Goal: Information Seeking & Learning: Check status

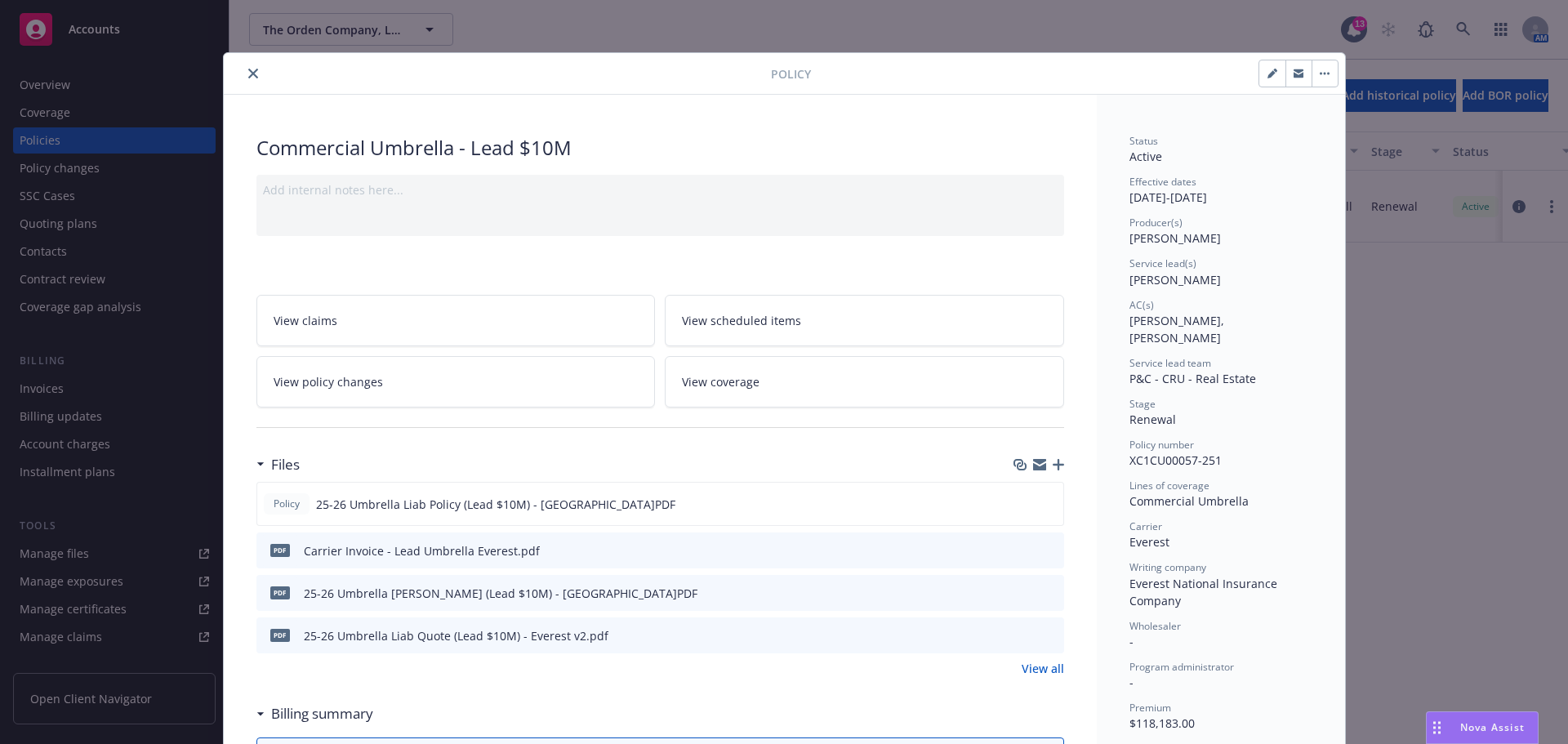
click at [250, 70] on button "close" at bounding box center [253, 74] width 19 height 19
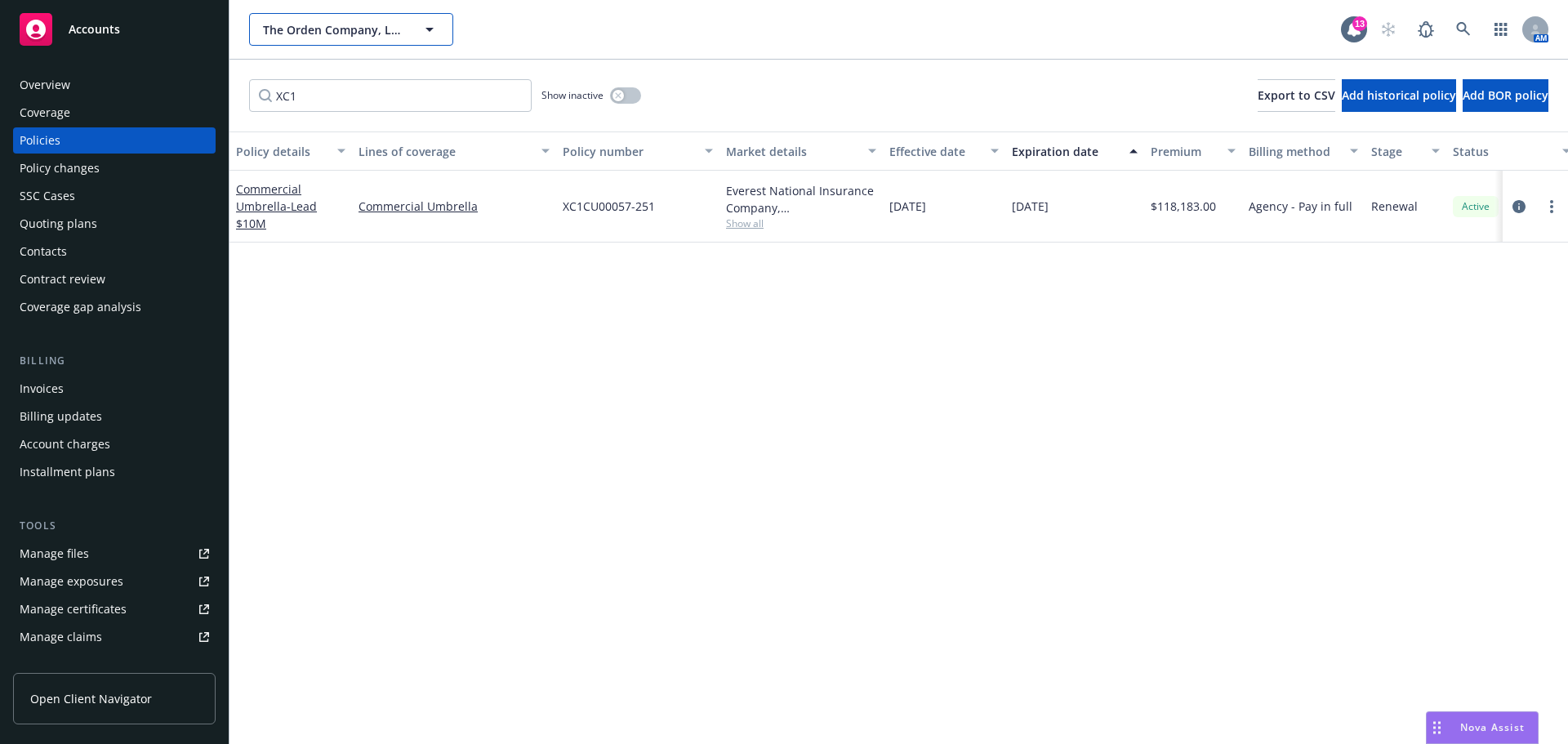
click at [348, 30] on span "The Orden Company, LLC" at bounding box center [334, 30] width 142 height 17
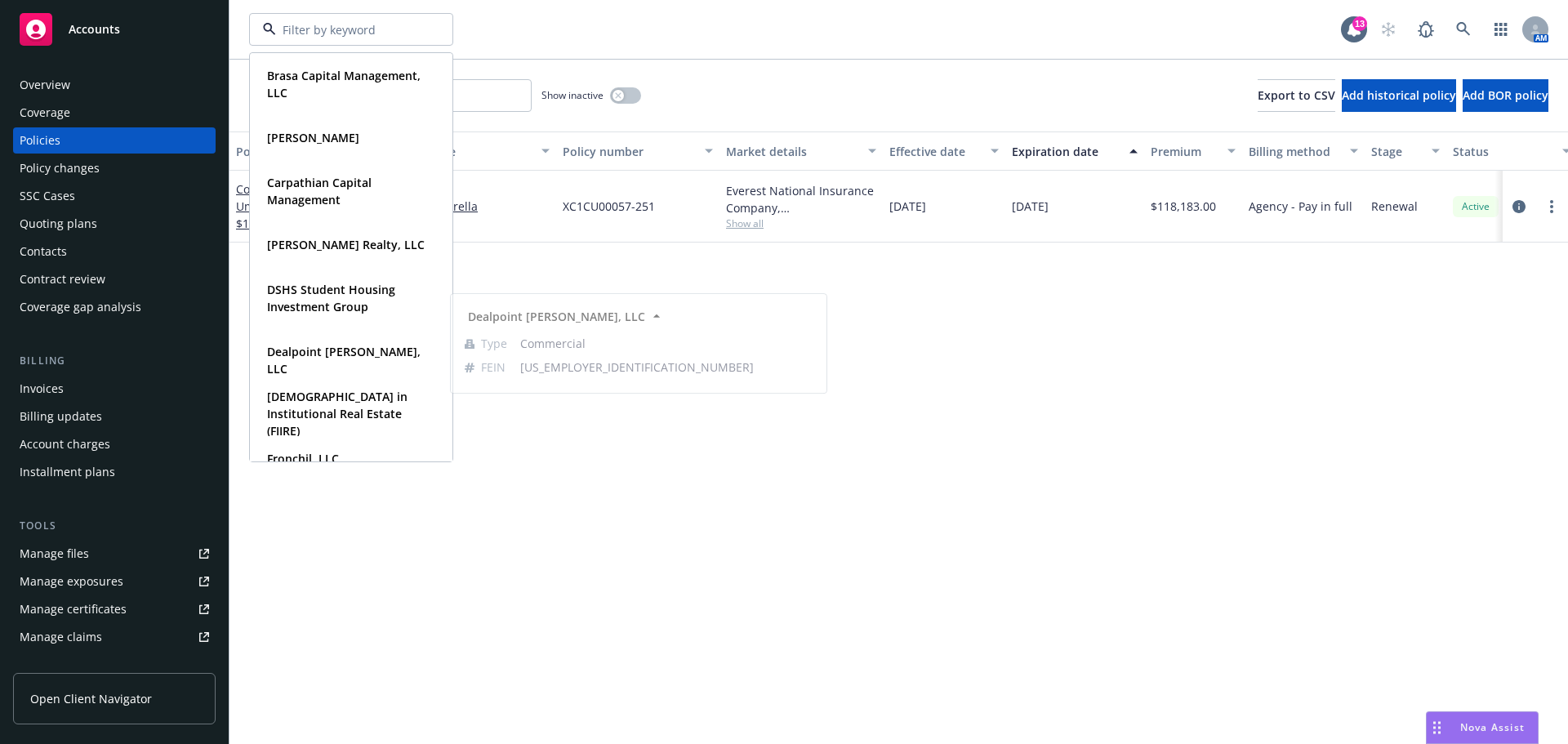
click at [935, 493] on div "Policy details Lines of coverage Policy number Market details Effective date Ex…" at bounding box center [899, 437] width 1339 height 612
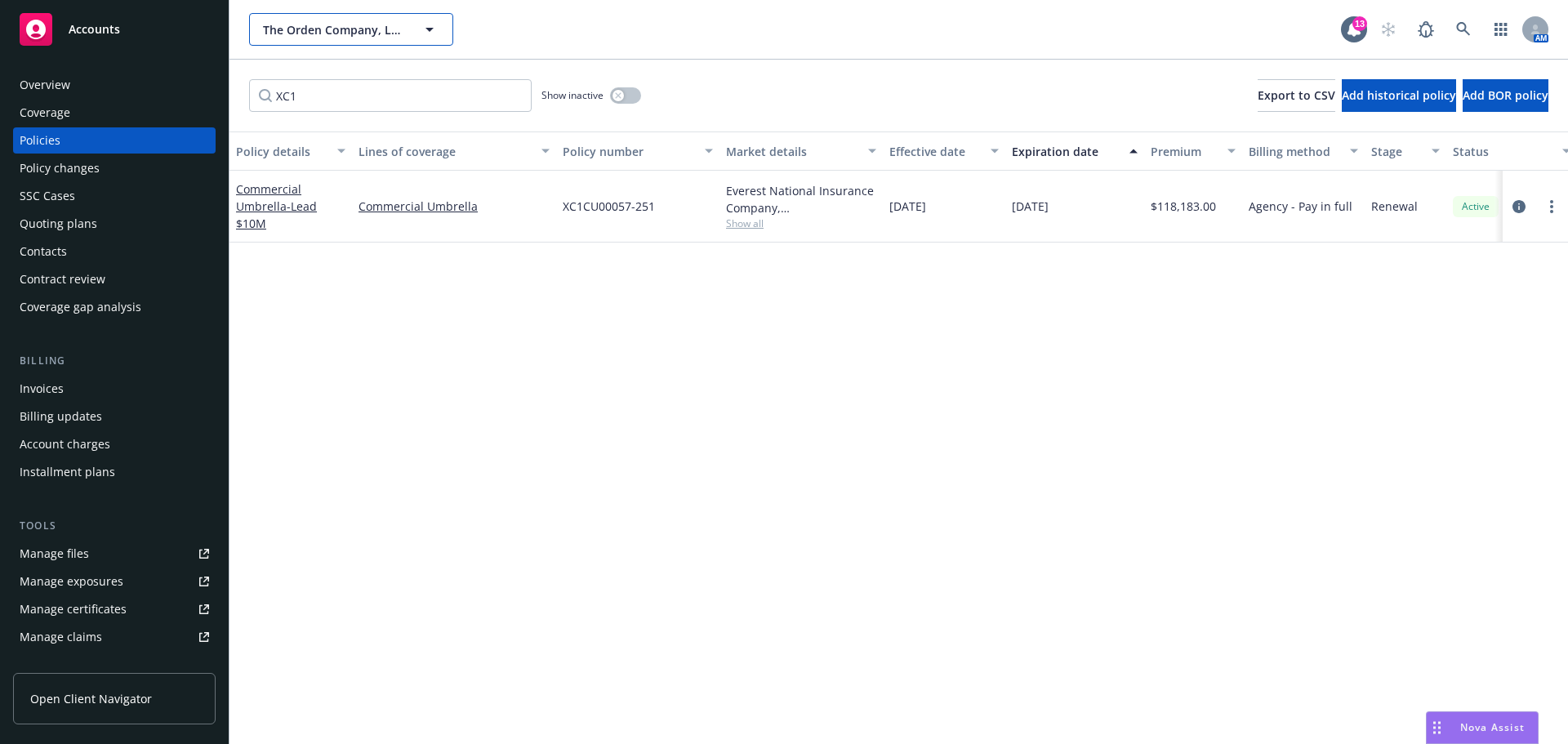
click at [353, 18] on button "The Orden Company, LLC" at bounding box center [351, 29] width 204 height 33
type input "mrk"
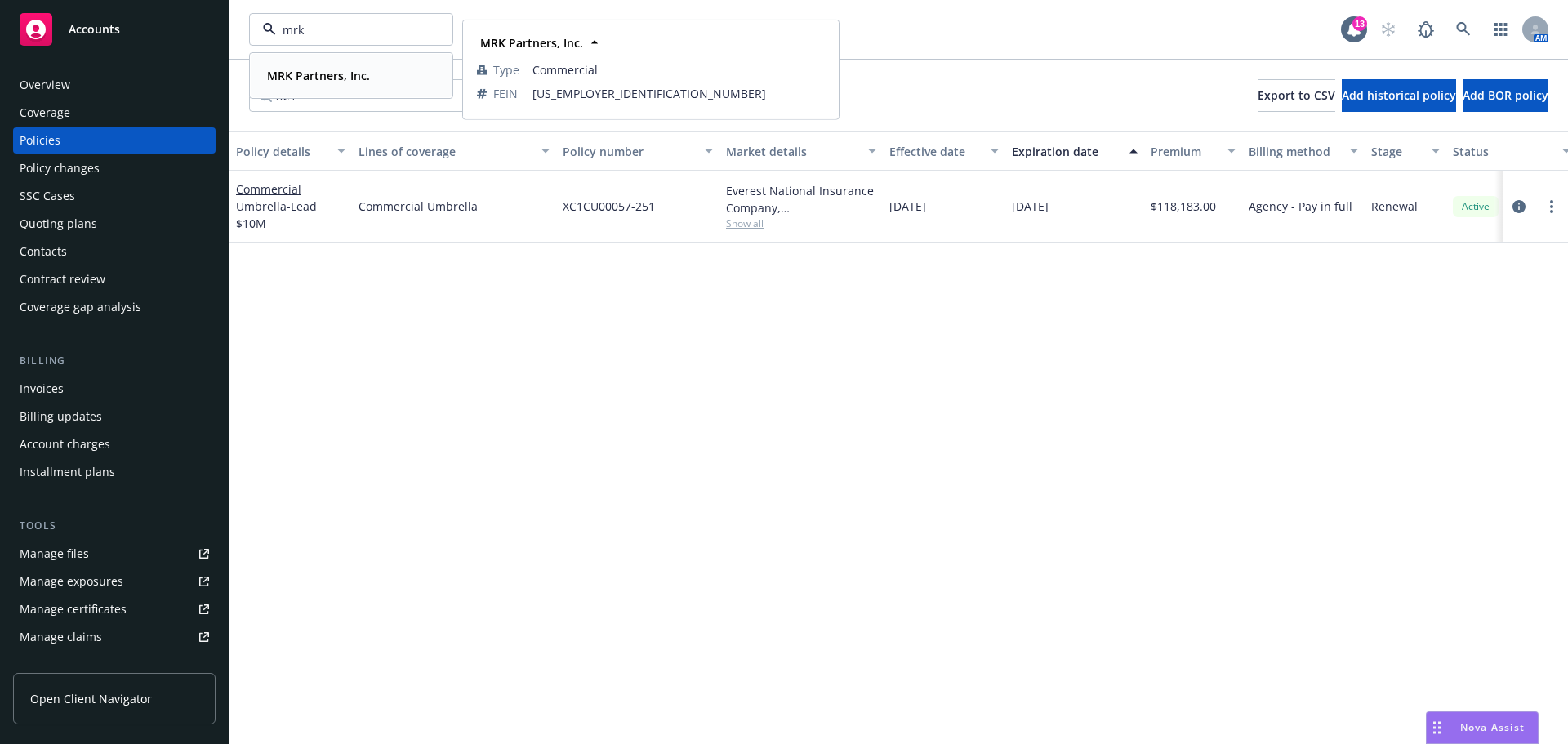
click at [346, 80] on strong "MRK Partners, Inc." at bounding box center [318, 76] width 103 height 16
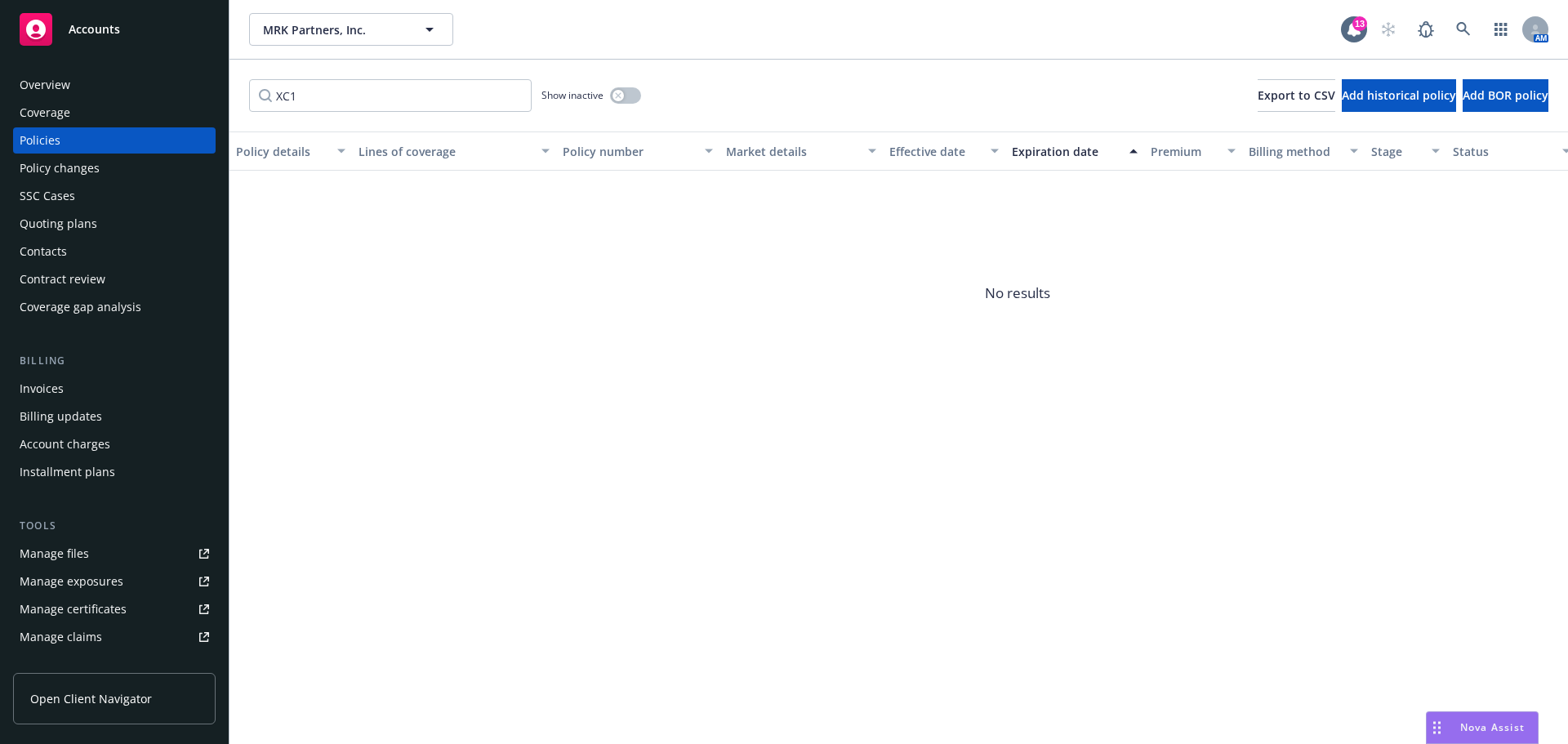
click at [64, 88] on div "Overview" at bounding box center [45, 84] width 50 height 26
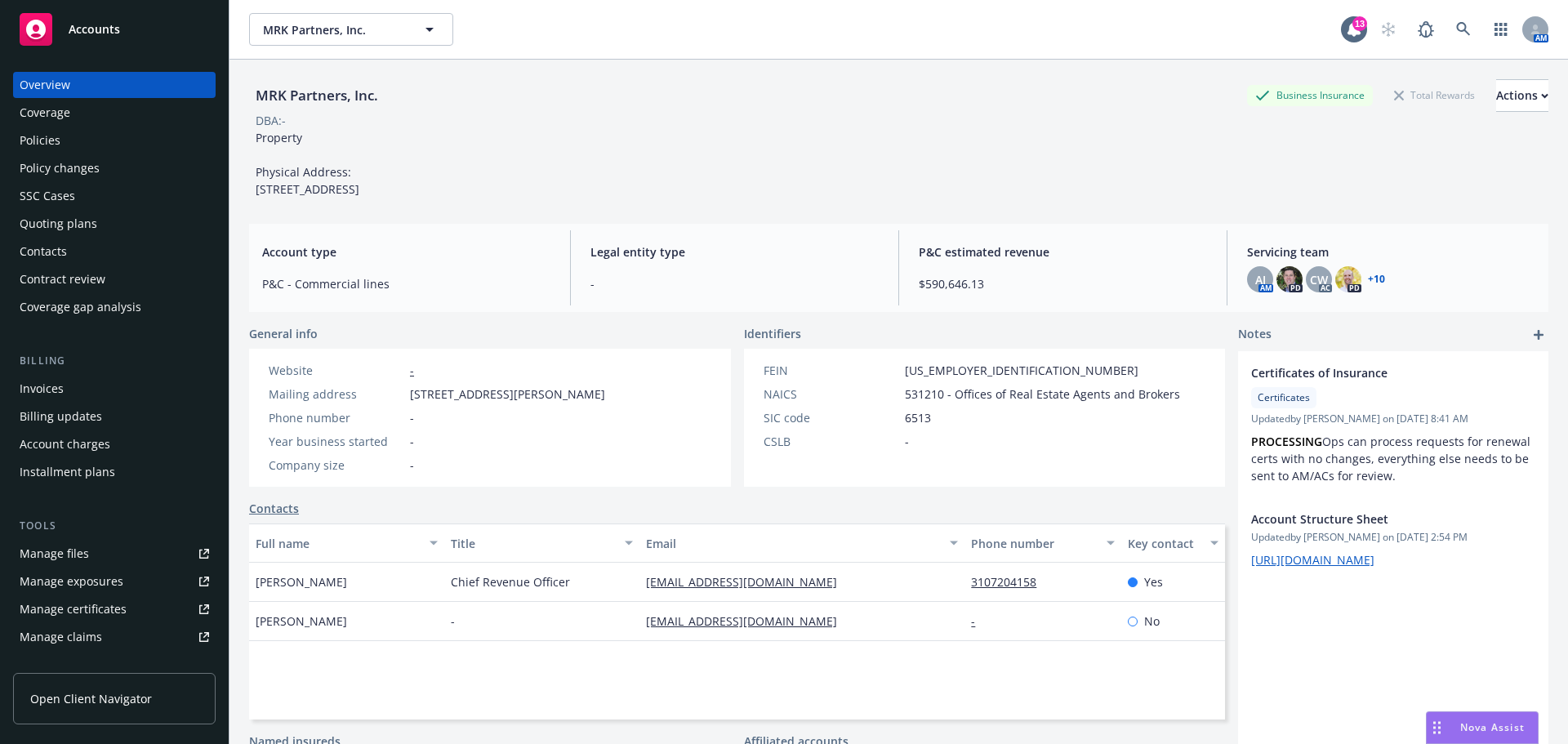
drag, startPoint x: 466, startPoint y: 424, endPoint x: 400, endPoint y: 416, distance: 66.5
click at [400, 403] on div "Mailing address [STREET_ADDRESS][PERSON_NAME]" at bounding box center [437, 394] width 349 height 17
copy div "[STREET_ADDRESS][PERSON_NAME]"
click at [75, 135] on div "Policies" at bounding box center [114, 140] width 189 height 26
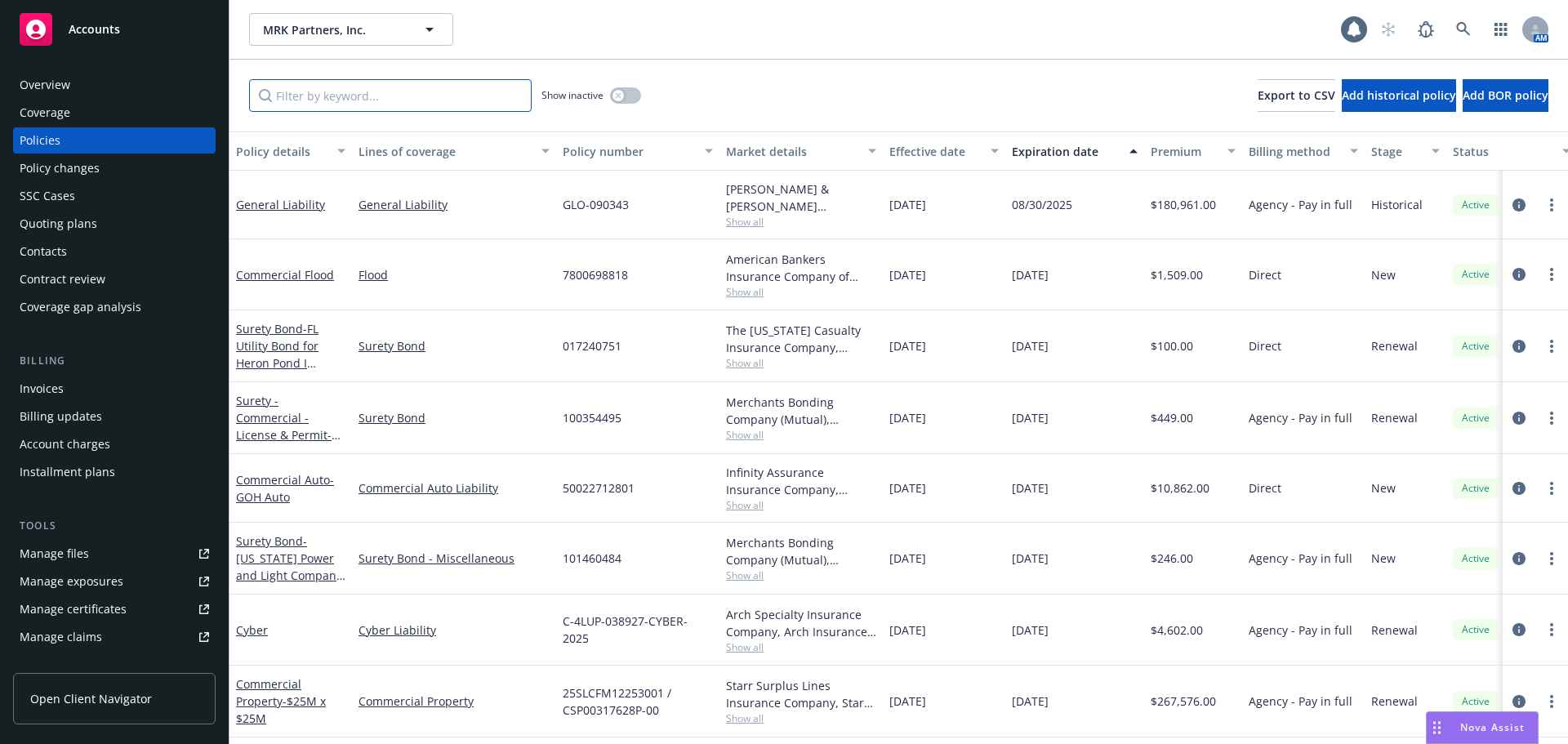
click at [393, 92] on input "Filter by keyword..." at bounding box center [390, 96] width 282 height 33
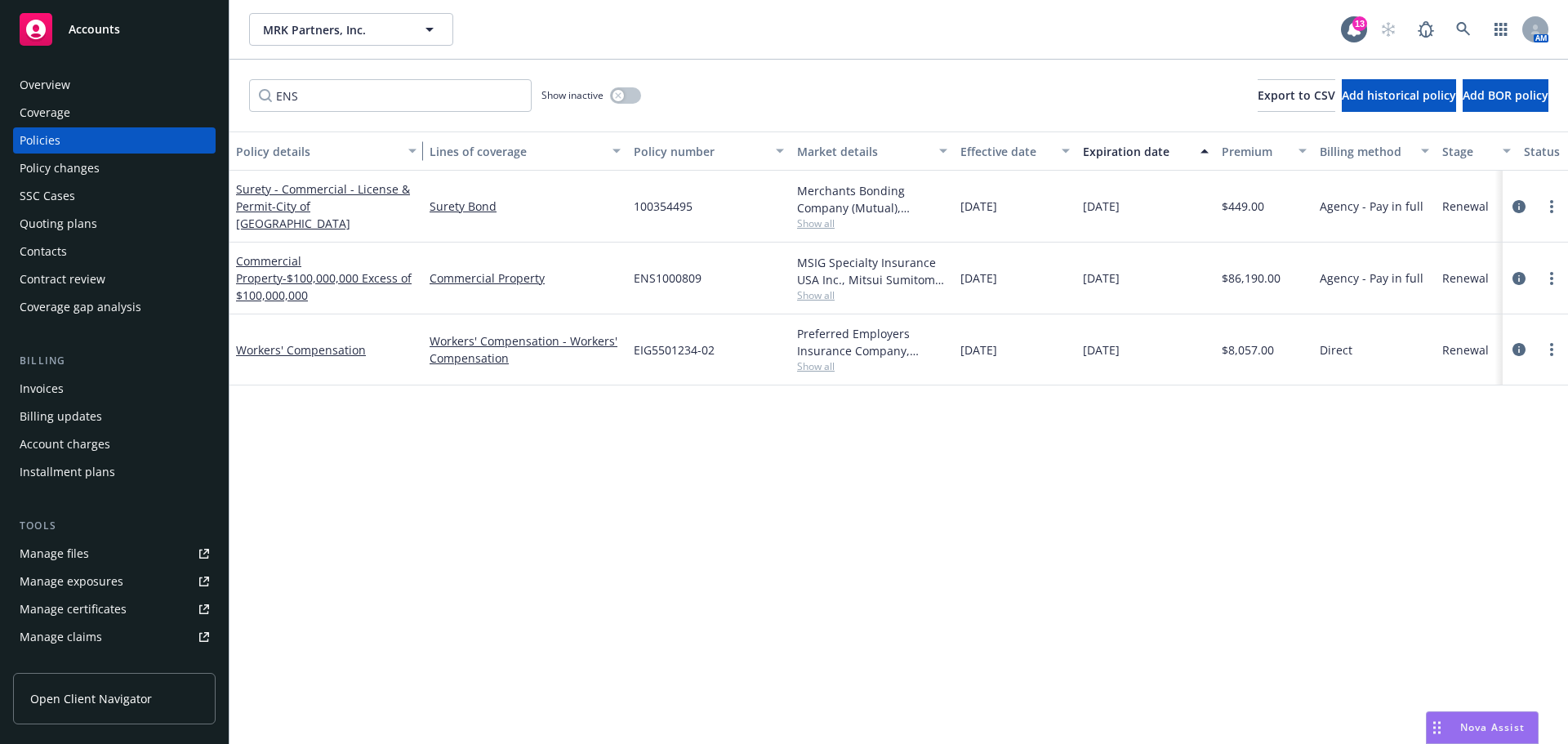
drag, startPoint x: 350, startPoint y: 155, endPoint x: 421, endPoint y: 152, distance: 71.1
click at [419, 152] on div "button" at bounding box center [414, 150] width 8 height 38
click at [407, 559] on div "Policy details Lines of coverage Policy number Market details Effective date Ex…" at bounding box center [899, 437] width 1339 height 612
click at [426, 94] on input "ENS" at bounding box center [390, 96] width 282 height 33
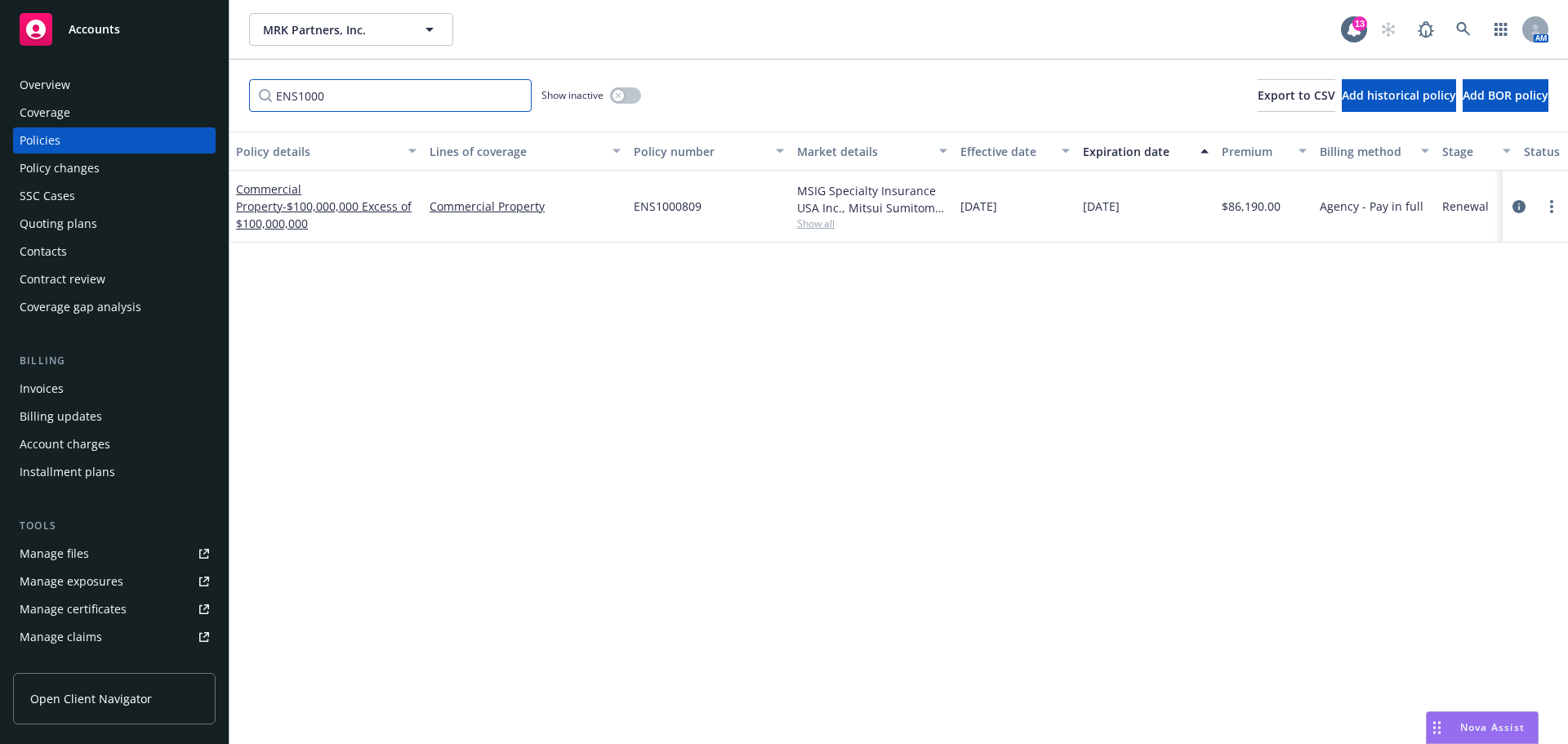
type input "ENS1000"
click at [317, 23] on span "MRK Partners, Inc." at bounding box center [334, 30] width 142 height 17
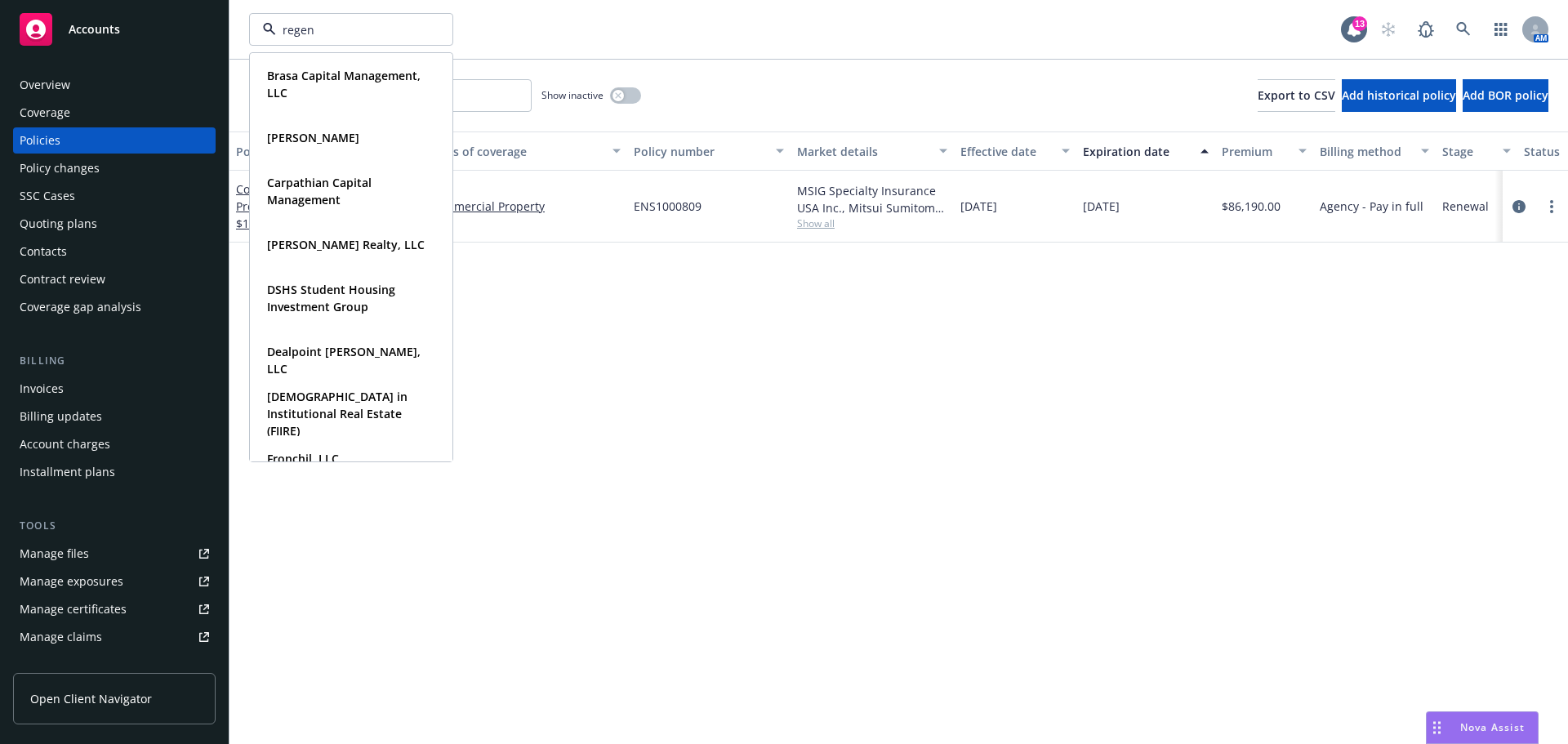
type input "regent"
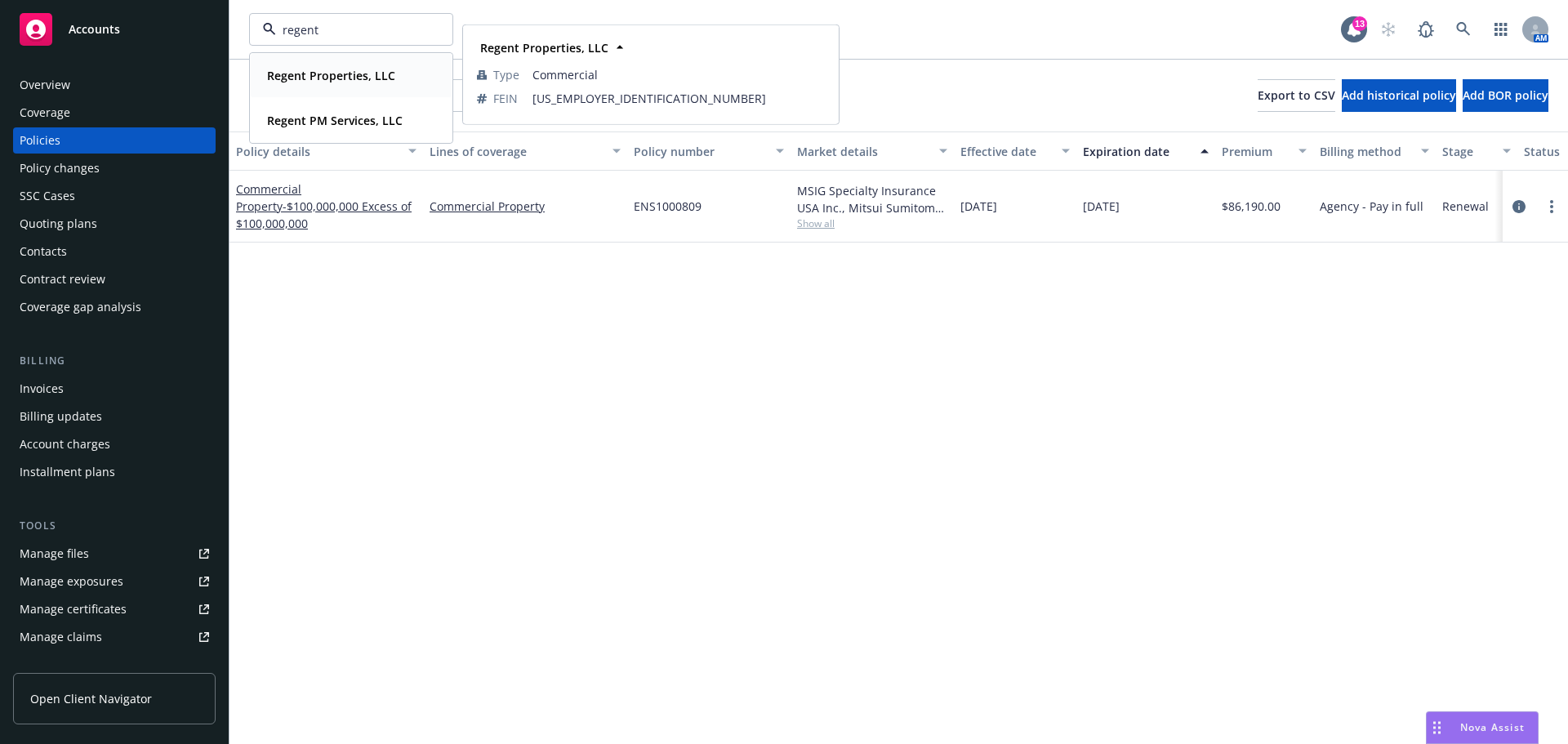
click at [350, 80] on strong "Regent Properties, LLC" at bounding box center [331, 76] width 128 height 16
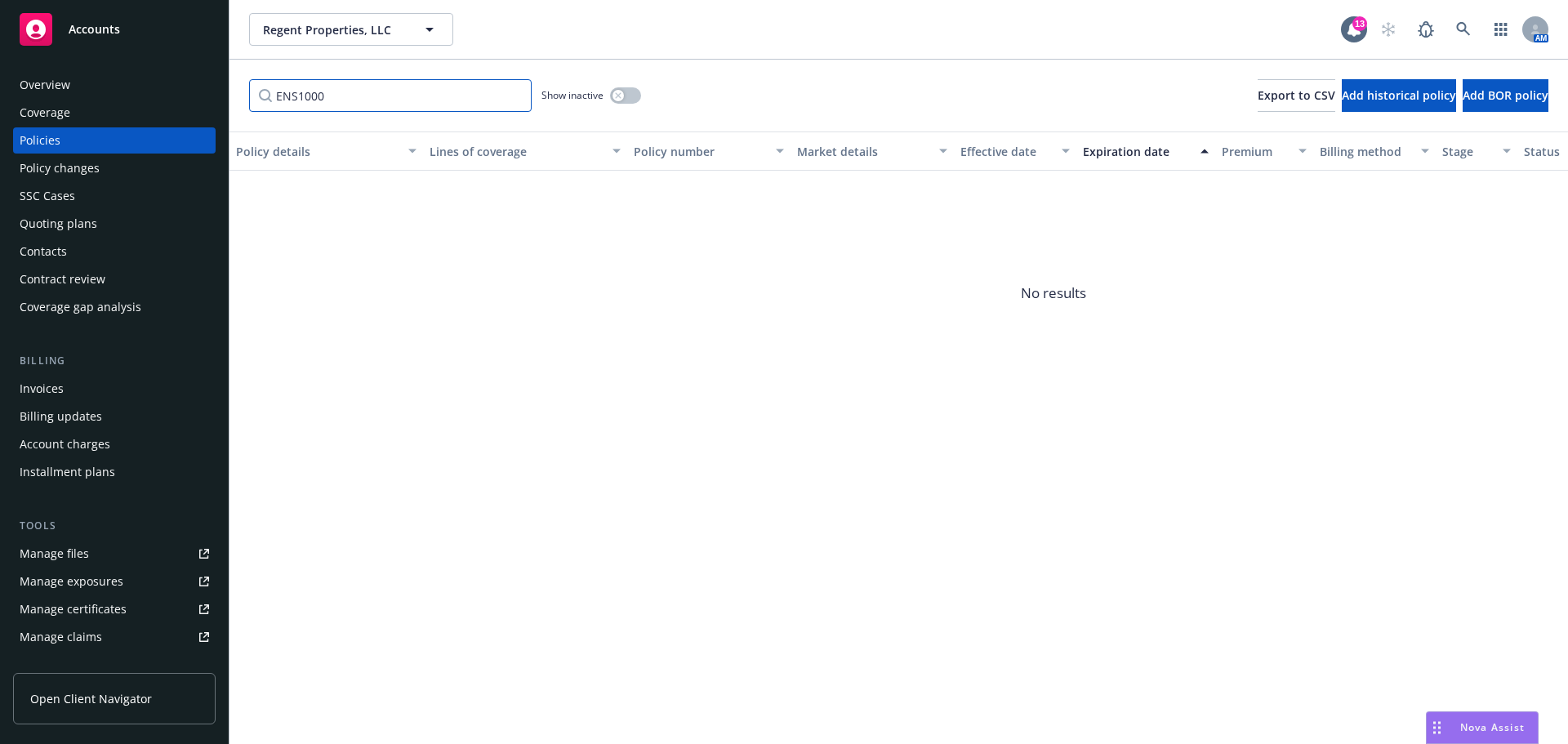
drag, startPoint x: 240, startPoint y: 75, endPoint x: 208, endPoint y: 79, distance: 32.2
click at [208, 79] on div "Accounts Overview Coverage Policies Policy changes SSC Cases Quoting plans Cont…" at bounding box center [784, 372] width 1568 height 744
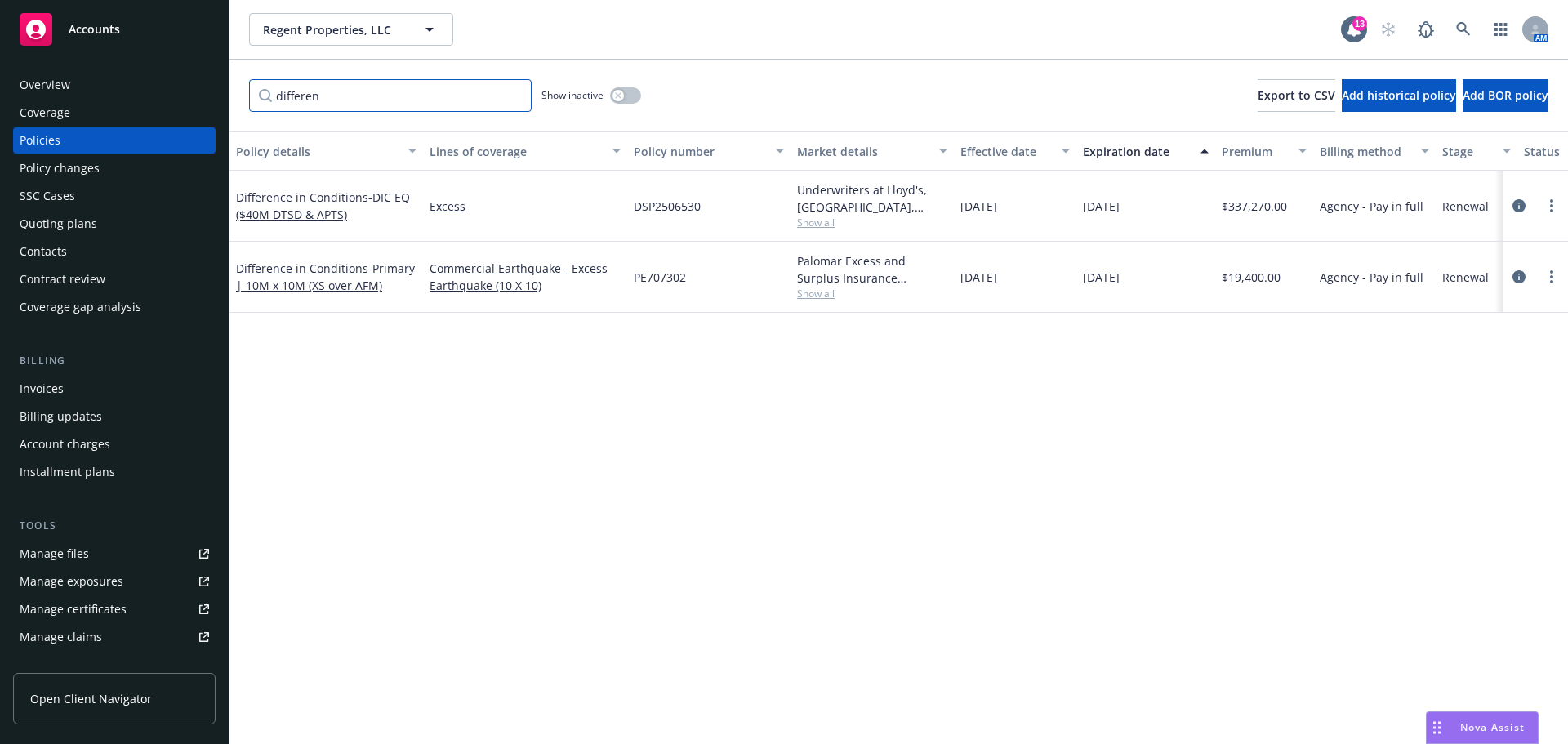
type input "differen"
click at [80, 385] on div "Invoices" at bounding box center [114, 388] width 189 height 26
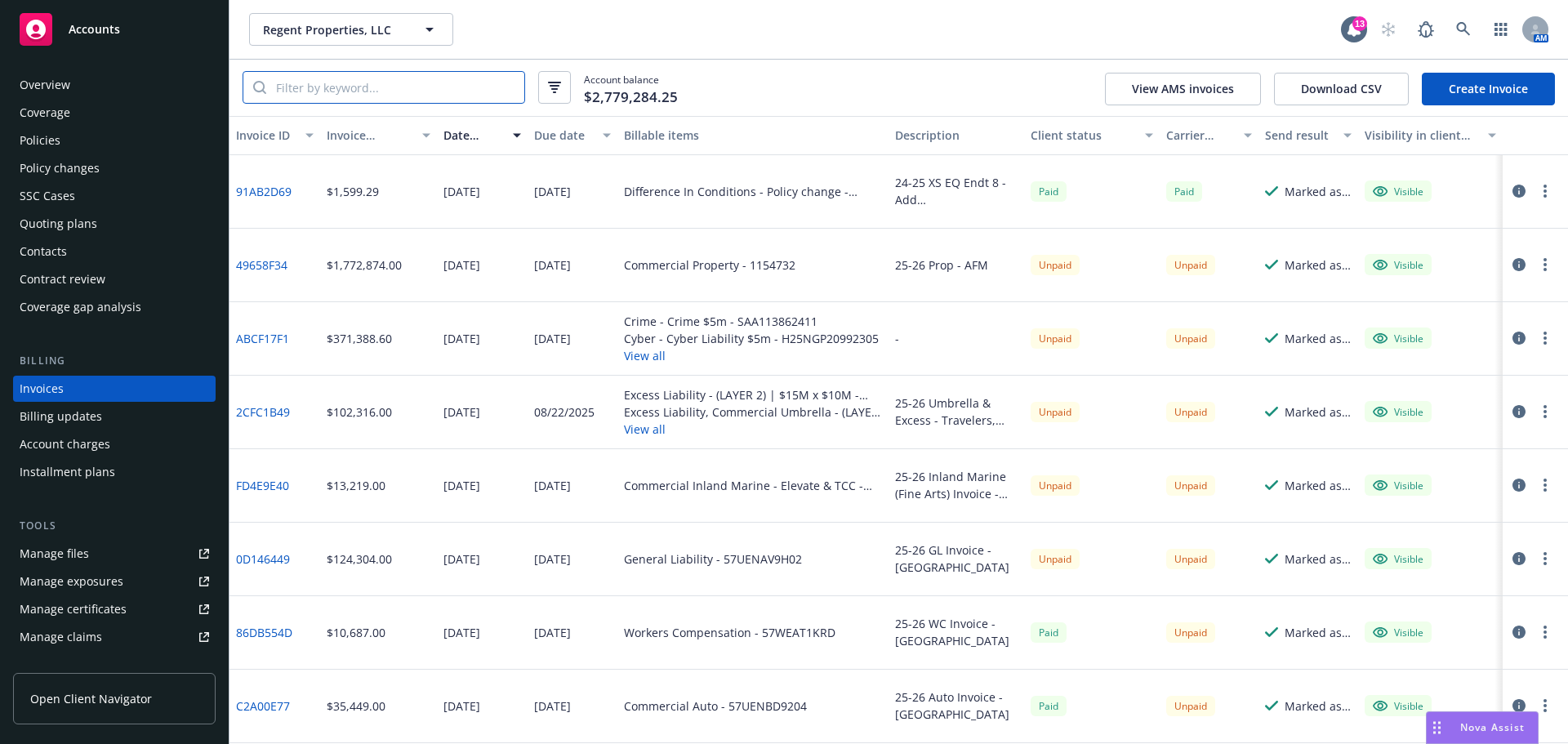
click at [406, 83] on input "search" at bounding box center [395, 87] width 258 height 31
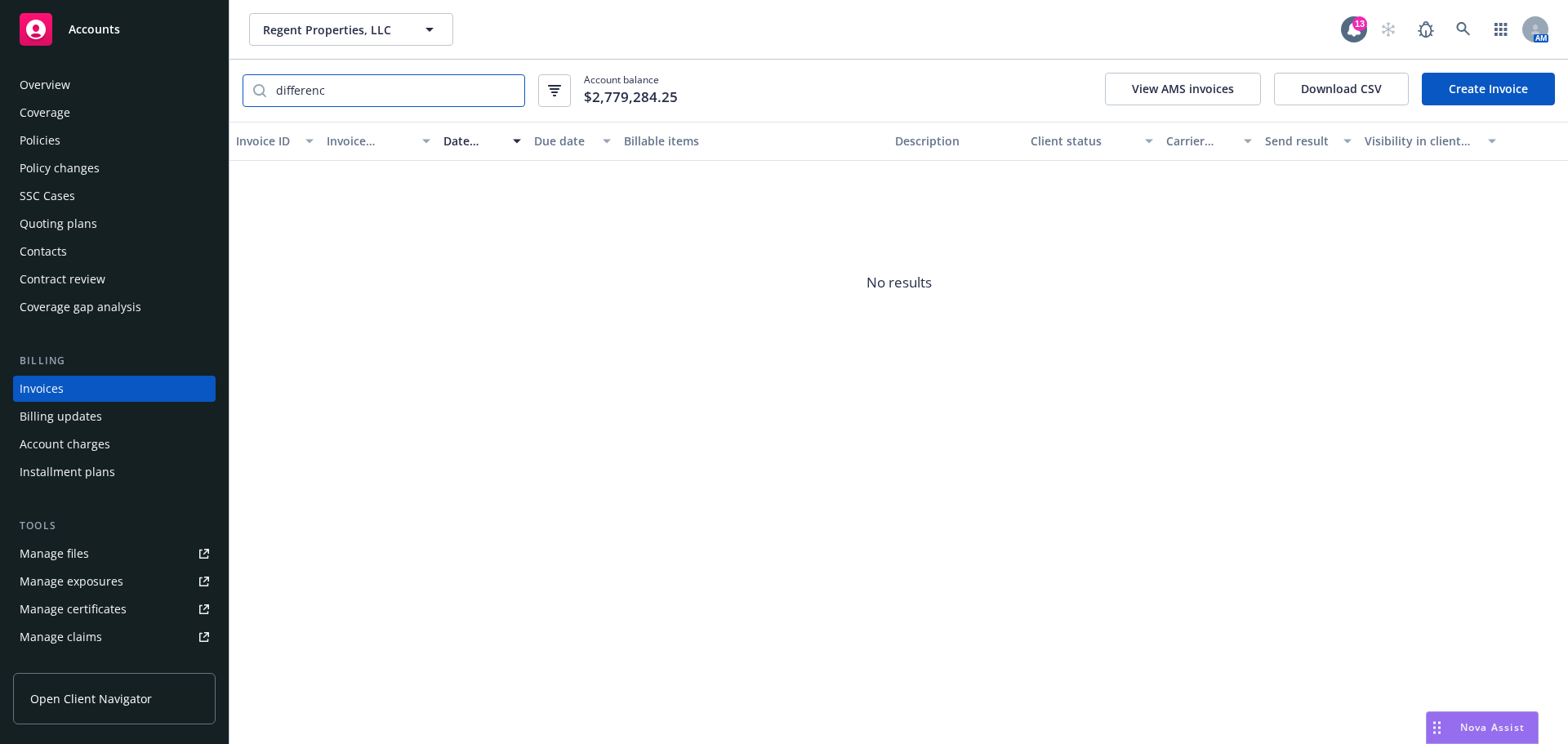
type input "difference"
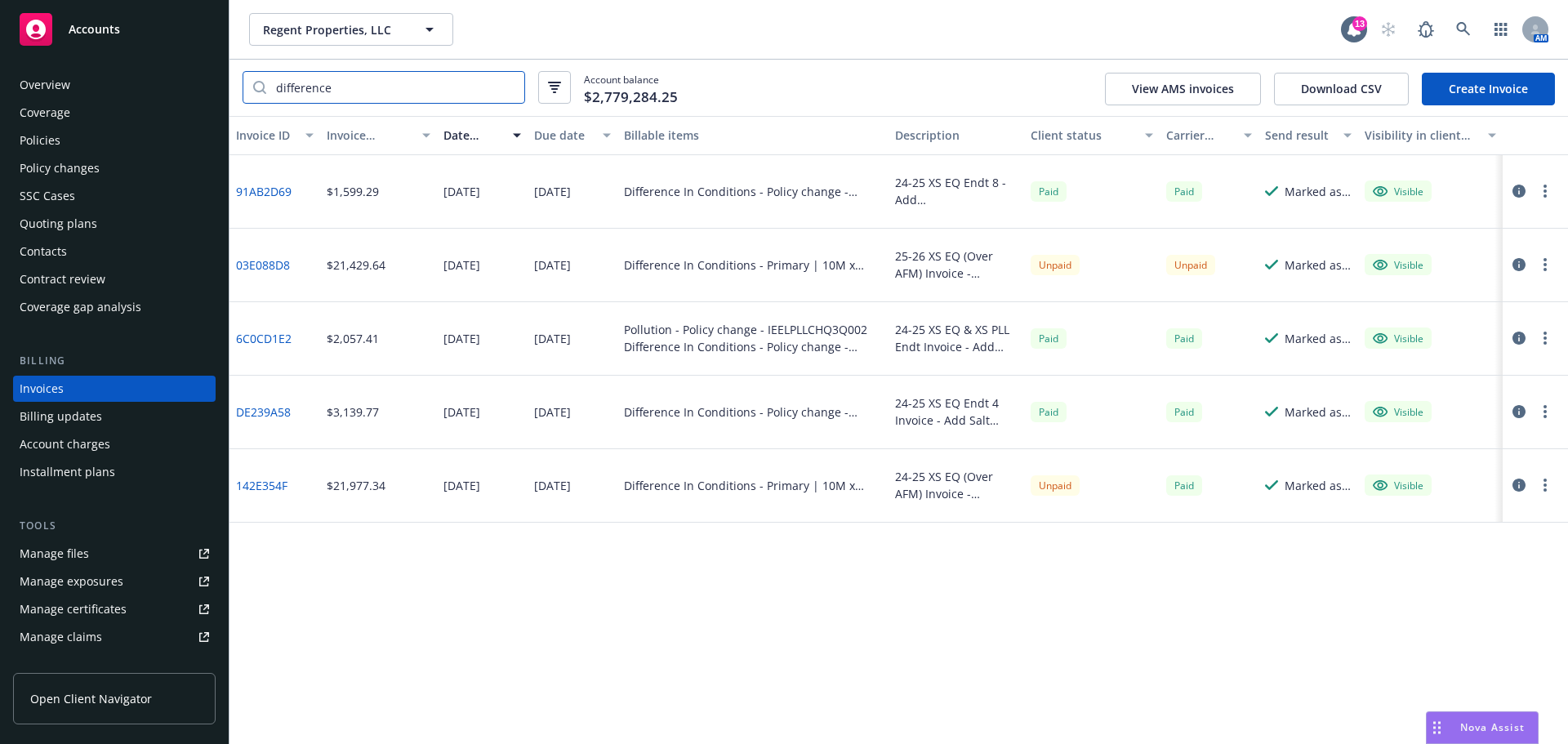
drag, startPoint x: 314, startPoint y: 86, endPoint x: 179, endPoint y: 81, distance: 135.1
click at [179, 81] on div "Accounts Overview Coverage Policies Policy changes SSC Cases Quoting plans Cont…" at bounding box center [784, 372] width 1568 height 744
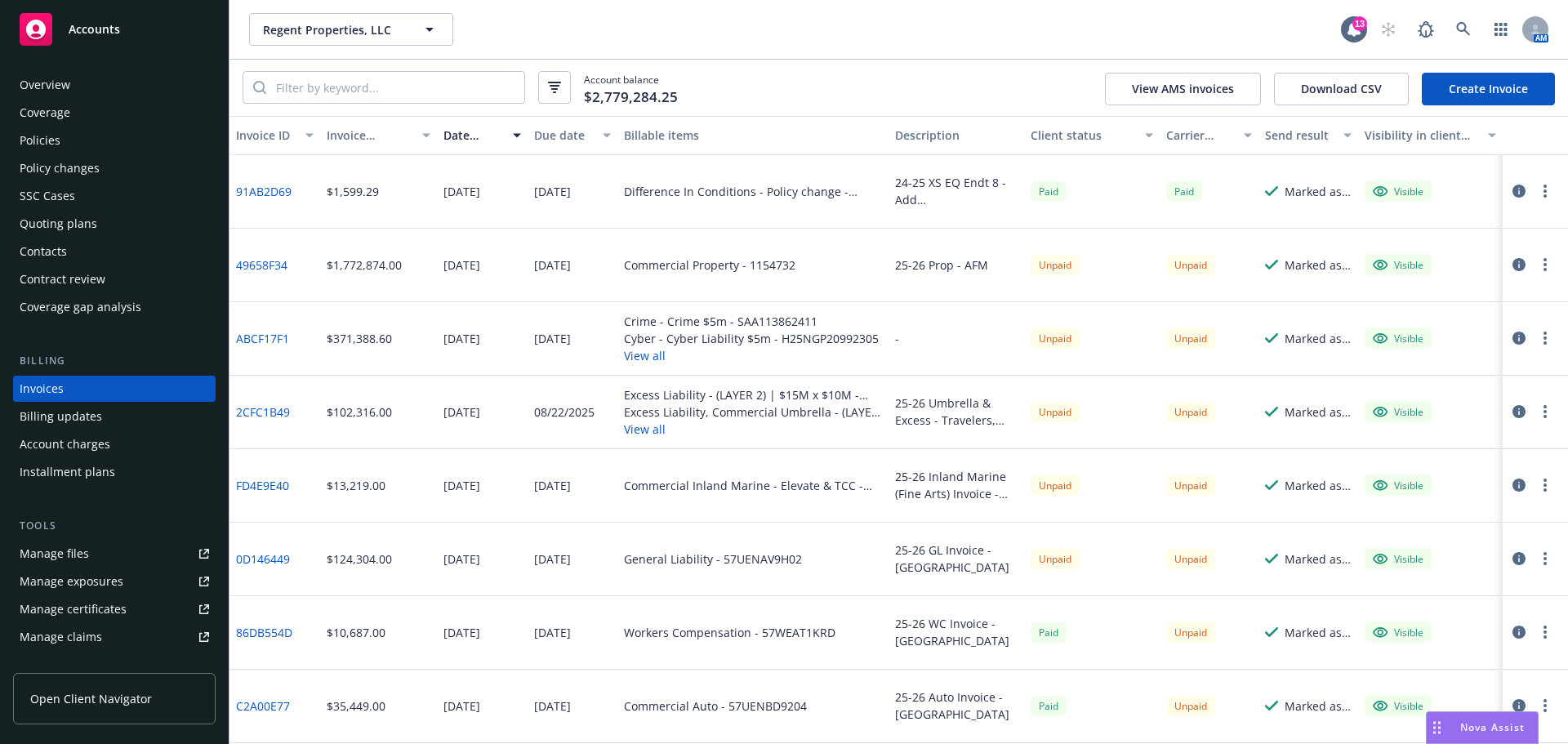
click at [885, 60] on div "Account balance $2,779,284.25 View AMS invoices Download CSV Create Invoice" at bounding box center [899, 87] width 1339 height 56
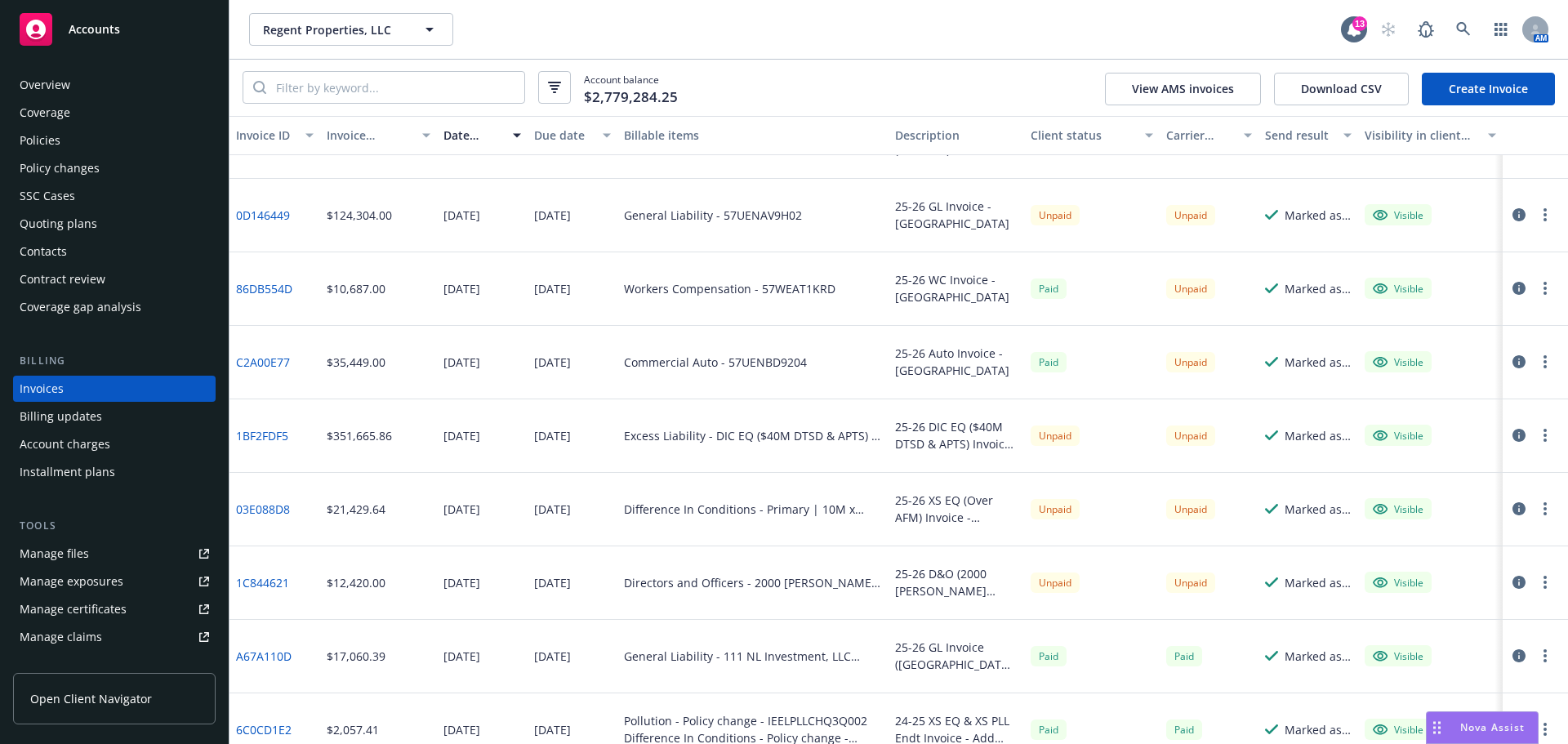
scroll to position [408, 0]
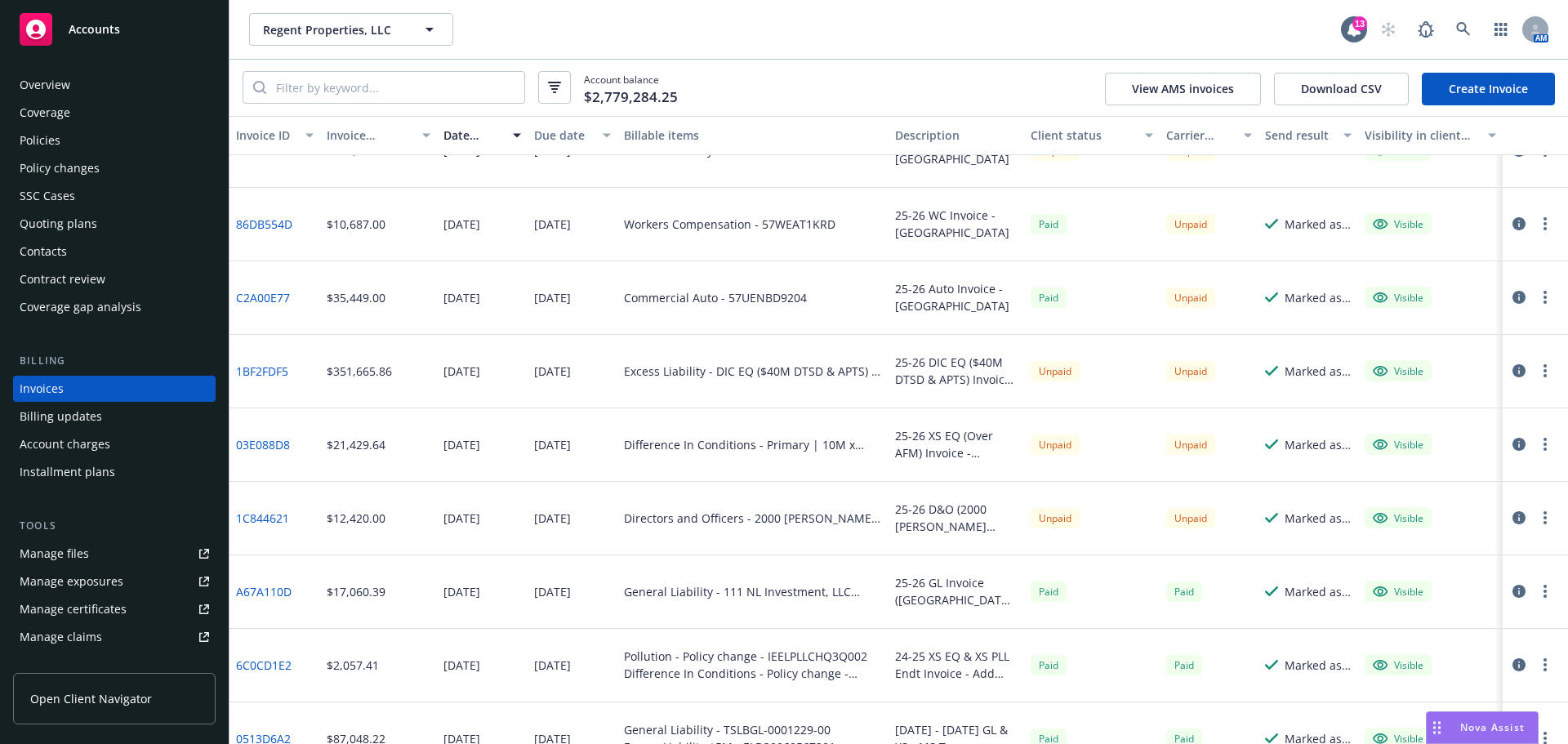
click at [250, 376] on link "1BF2FDF5" at bounding box center [262, 372] width 52 height 17
